Goal: Task Accomplishment & Management: Use online tool/utility

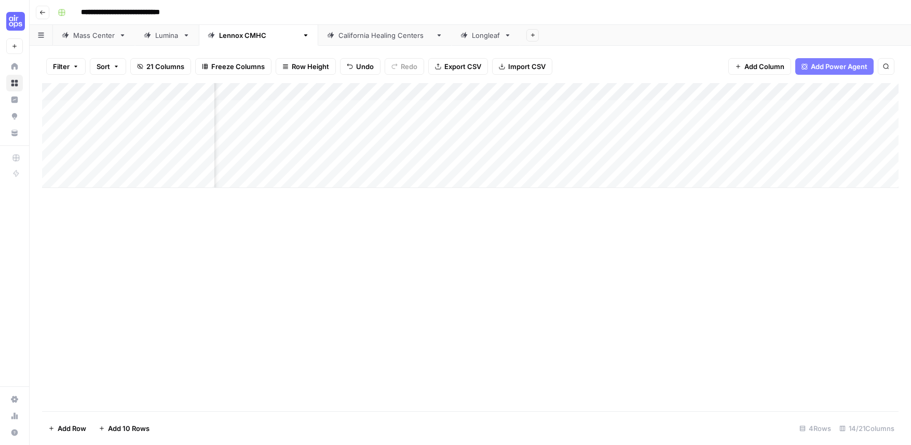
scroll to position [0, 755]
click at [45, 13] on icon "button" at bounding box center [42, 12] width 6 height 6
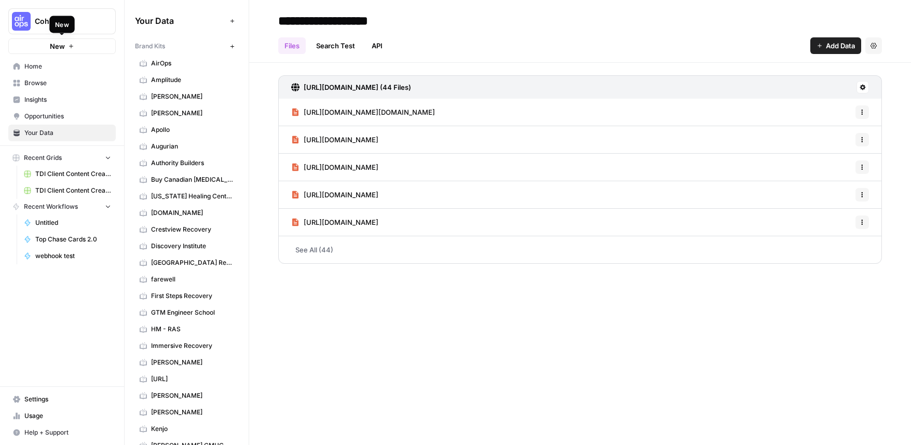
click at [55, 29] on div "New" at bounding box center [62, 24] width 25 height 17
click at [69, 19] on div "New" at bounding box center [62, 24] width 15 height 10
click at [94, 24] on span "Cohort 4" at bounding box center [66, 21] width 63 height 10
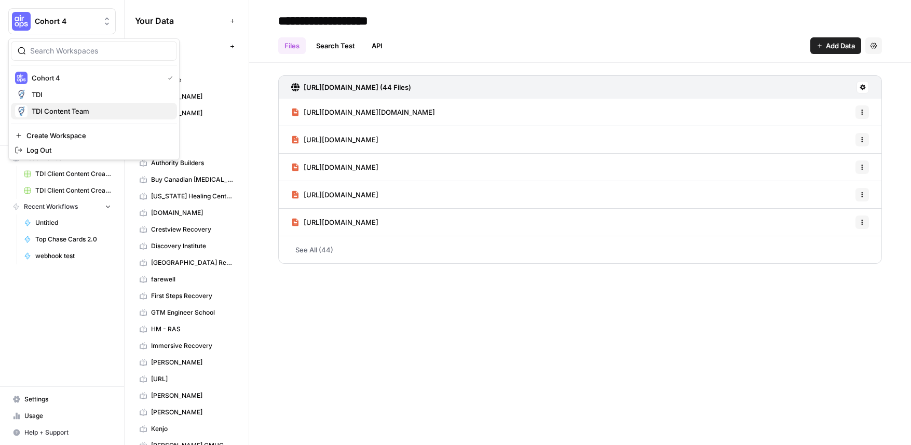
click at [60, 110] on span "TDI Content Team" at bounding box center [100, 111] width 137 height 10
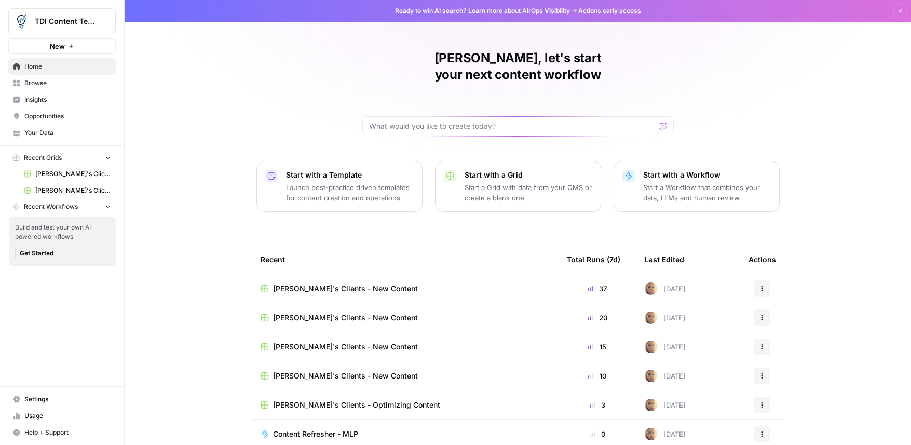
click at [57, 412] on span "Usage" at bounding box center [67, 415] width 87 height 9
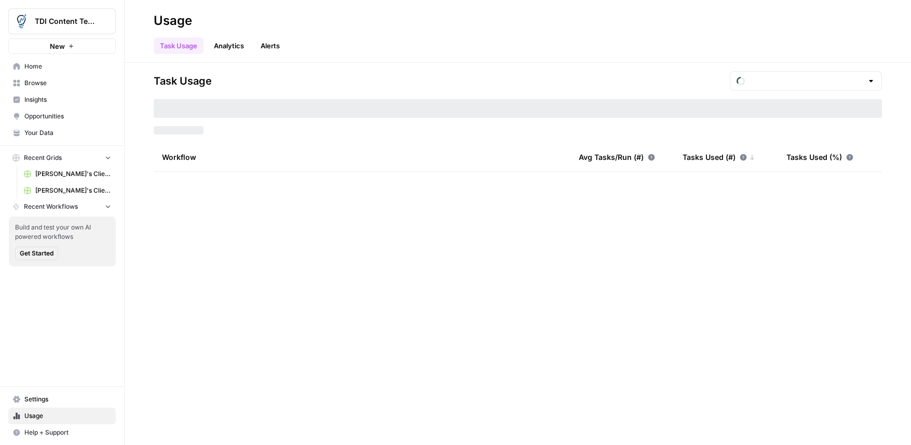
type input "September Tasks"
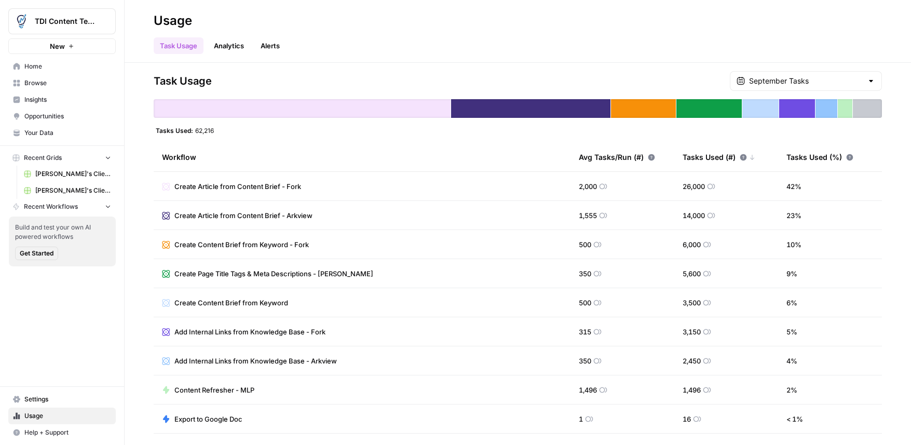
click at [75, 208] on span "Recent Workflows" at bounding box center [51, 206] width 54 height 9
click at [53, 86] on span "Browse" at bounding box center [67, 82] width 87 height 9
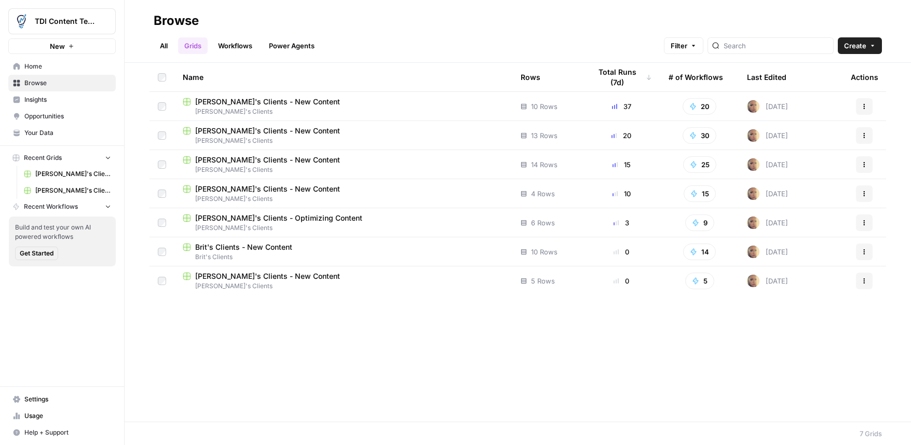
click at [256, 214] on span "[PERSON_NAME]'s Clients - Optimizing Content" at bounding box center [278, 218] width 167 height 10
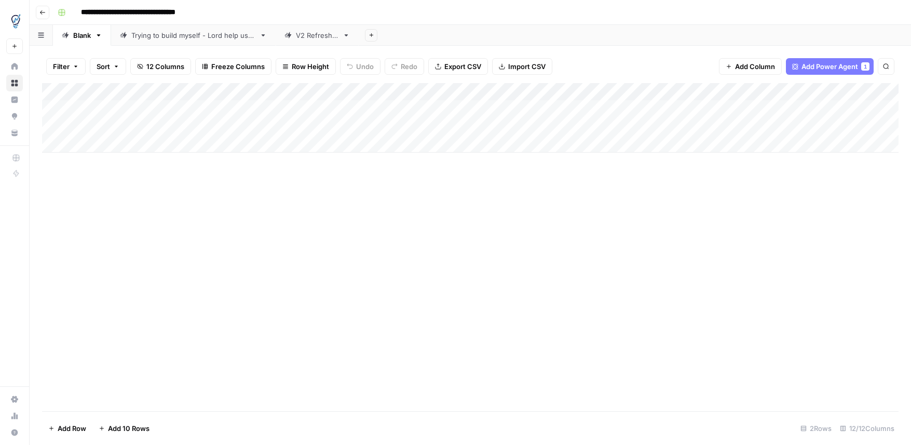
click at [235, 127] on div "Add Column" at bounding box center [470, 118] width 857 height 70
click at [433, 91] on div "Add Column" at bounding box center [470, 118] width 857 height 70
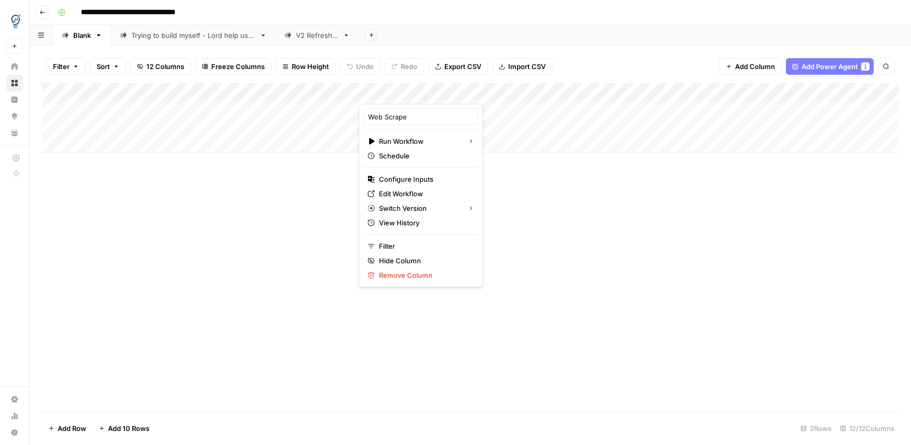
click at [233, 128] on div "Add Column" at bounding box center [470, 118] width 857 height 70
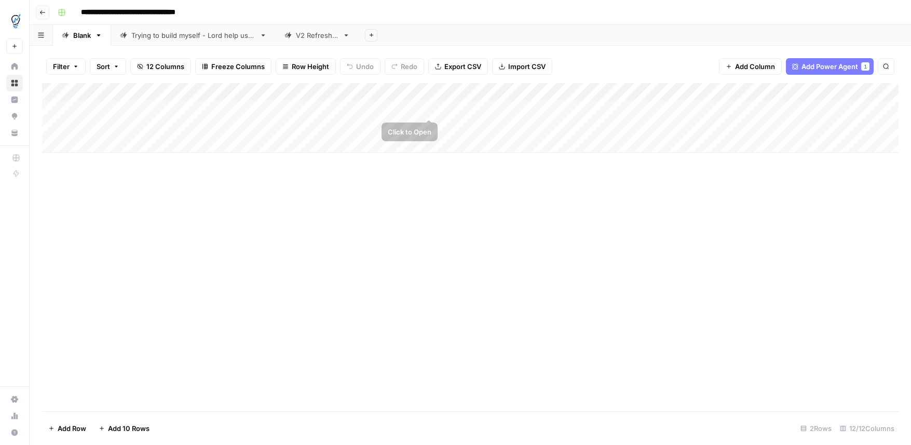
click at [432, 108] on div "Add Column" at bounding box center [470, 118] width 857 height 70
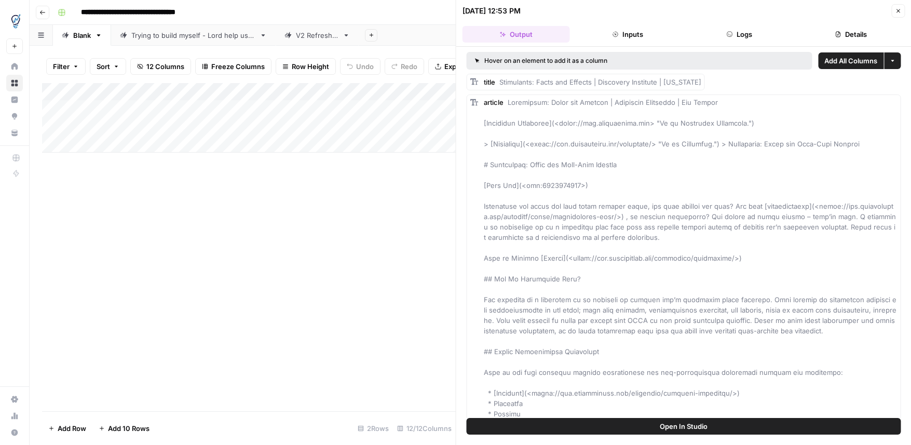
click at [857, 32] on button "Details" at bounding box center [851, 34] width 107 height 17
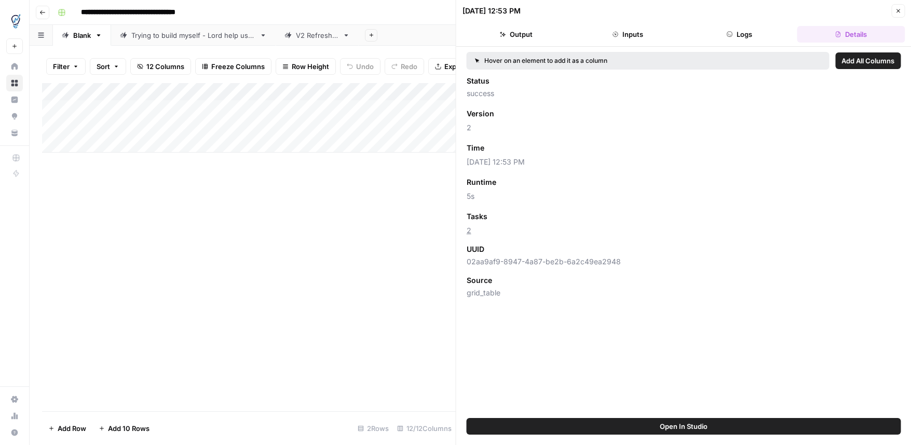
click at [901, 12] on icon "button" at bounding box center [898, 11] width 6 height 6
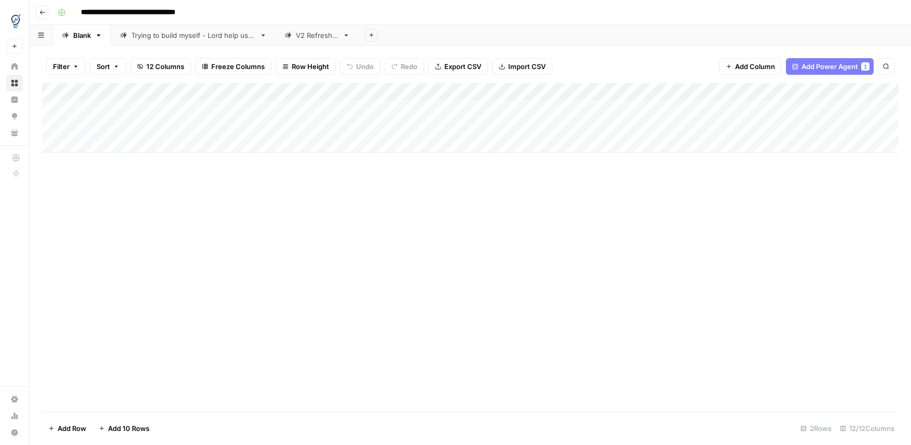
click at [233, 128] on div "Add Column" at bounding box center [470, 118] width 857 height 70
drag, startPoint x: 261, startPoint y: 163, endPoint x: 353, endPoint y: 141, distance: 95.1
click at [261, 164] on div "Add Column" at bounding box center [470, 247] width 857 height 328
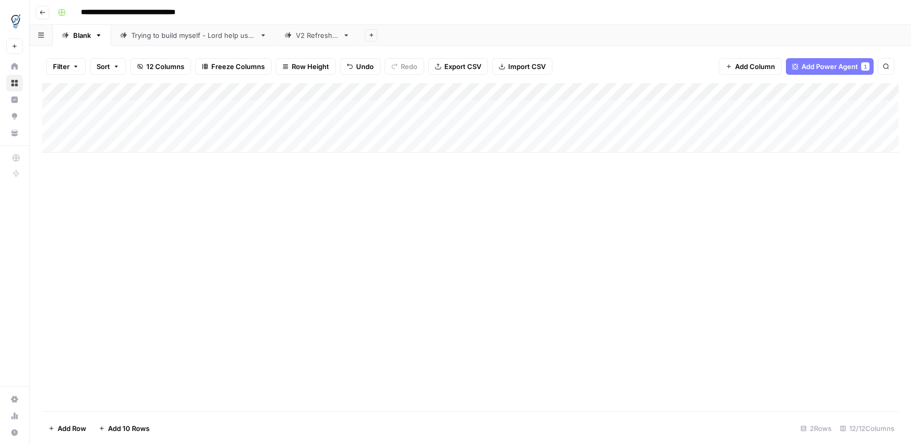
click at [404, 127] on div "Add Column" at bounding box center [470, 118] width 857 height 70
click at [629, 126] on div "Add Column" at bounding box center [470, 118] width 857 height 70
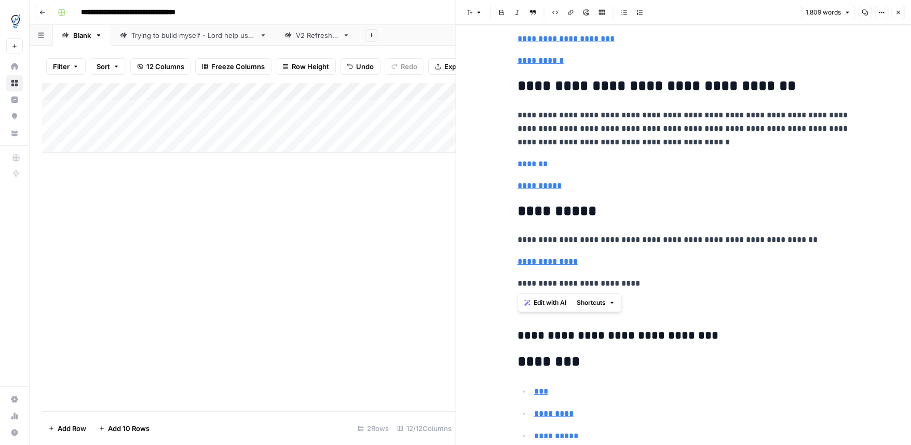
drag, startPoint x: 520, startPoint y: 176, endPoint x: 691, endPoint y: 272, distance: 196.2
copy div "**********"
